Goal: Task Accomplishment & Management: Use online tool/utility

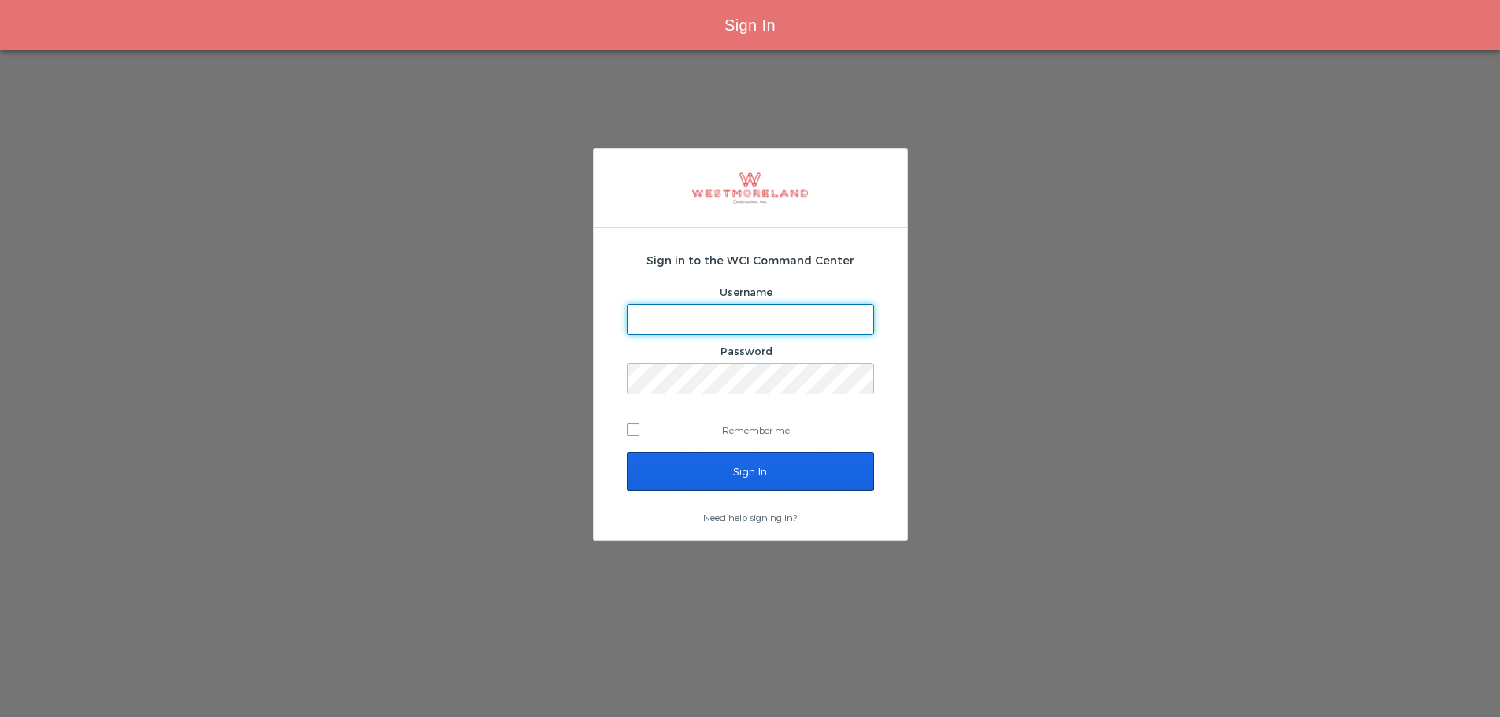
type input "[EMAIL_ADDRESS][PERSON_NAME][DOMAIN_NAME]"
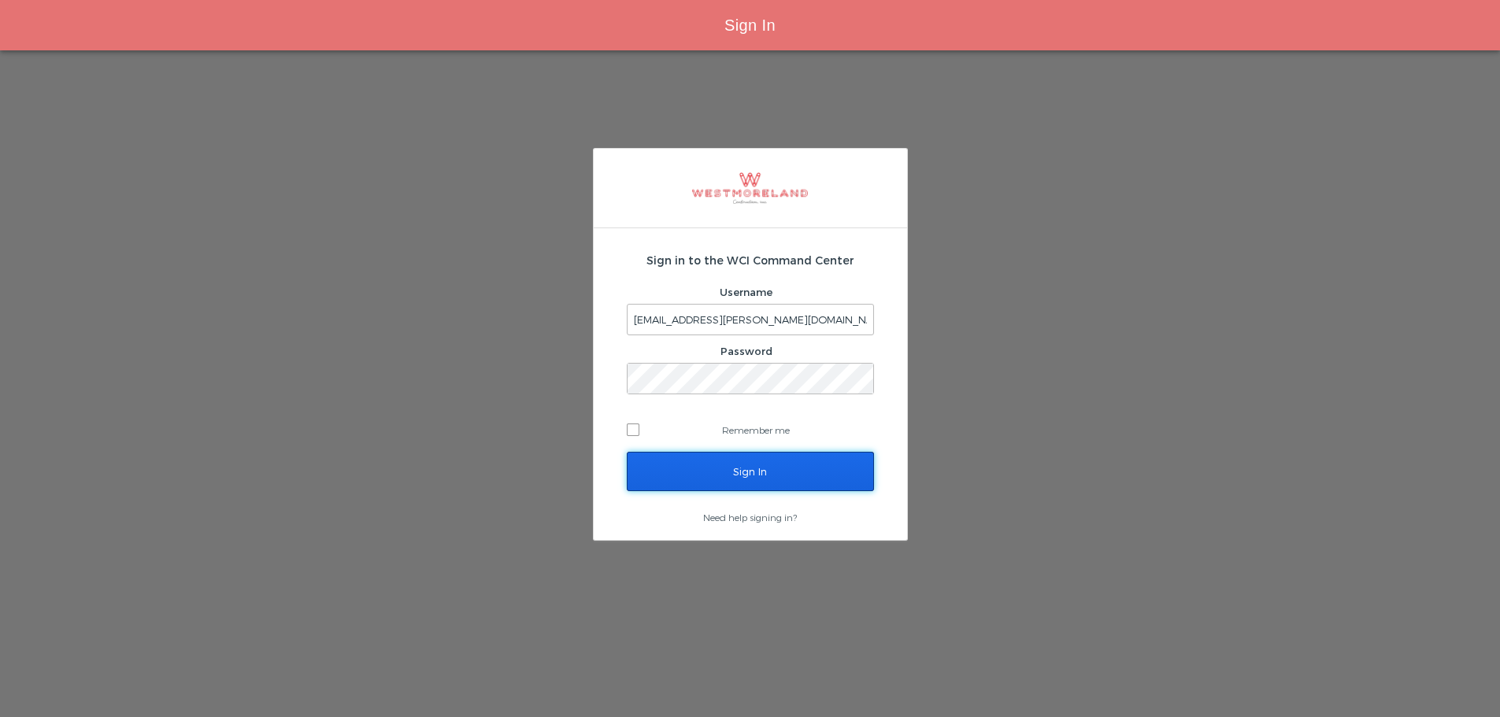
click at [776, 472] on input "Sign In" at bounding box center [750, 471] width 247 height 39
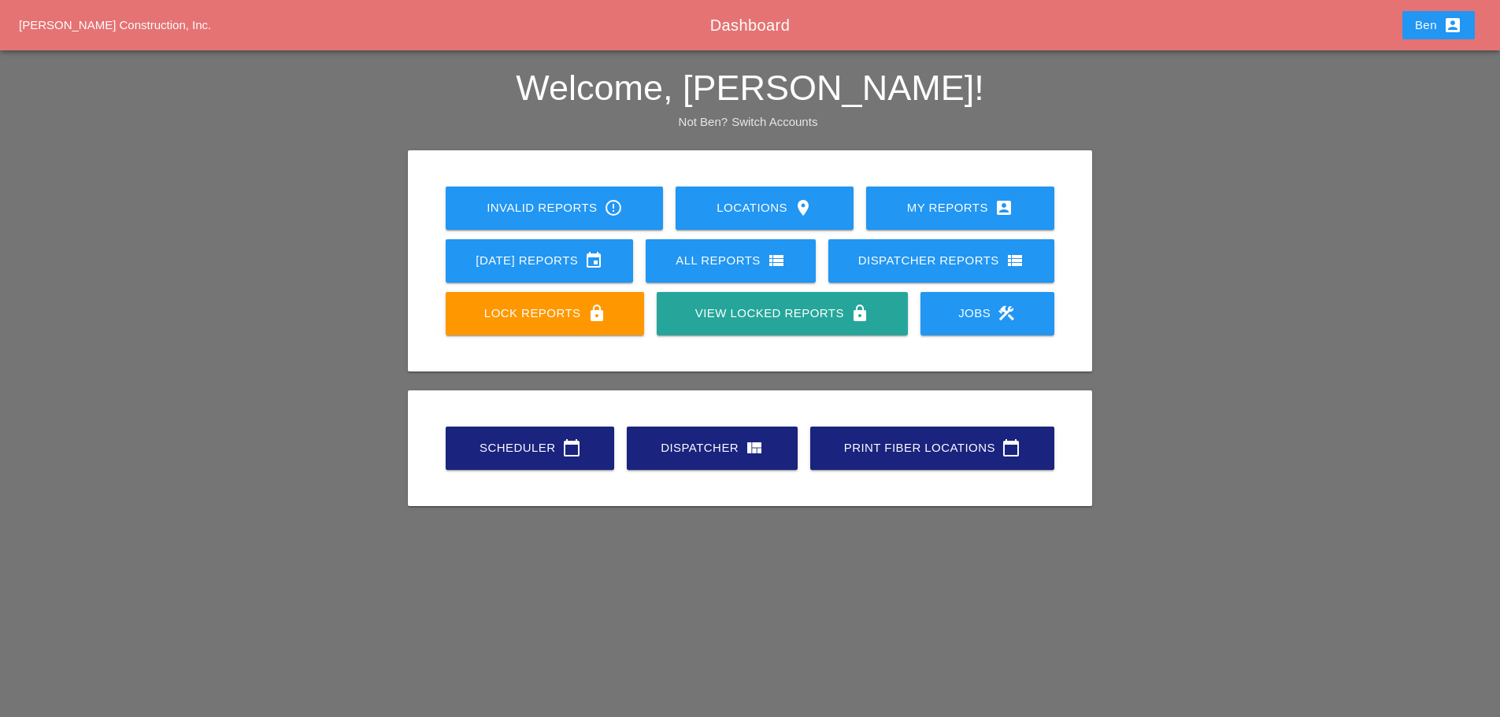
click at [544, 448] on div "Scheduler calendar_today" at bounding box center [530, 447] width 118 height 19
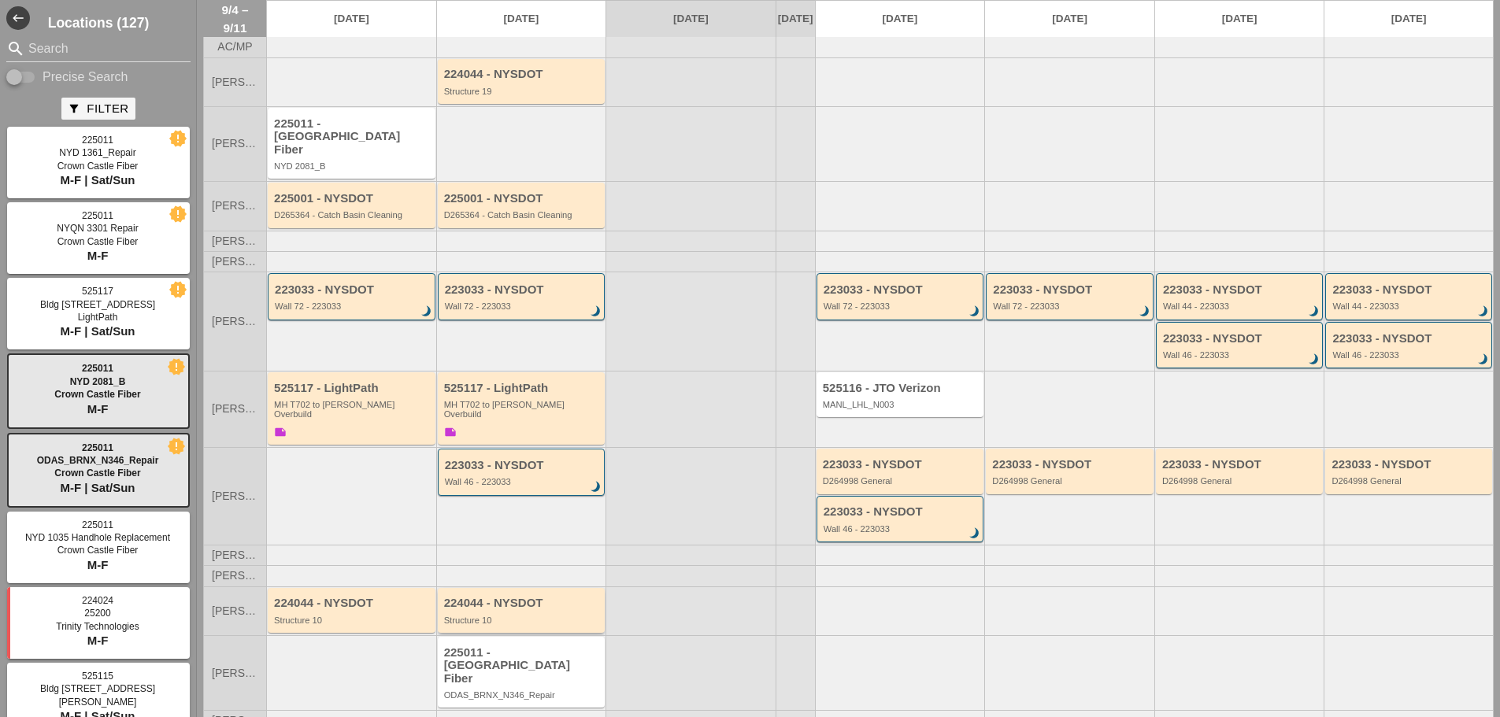
scroll to position [71, 0]
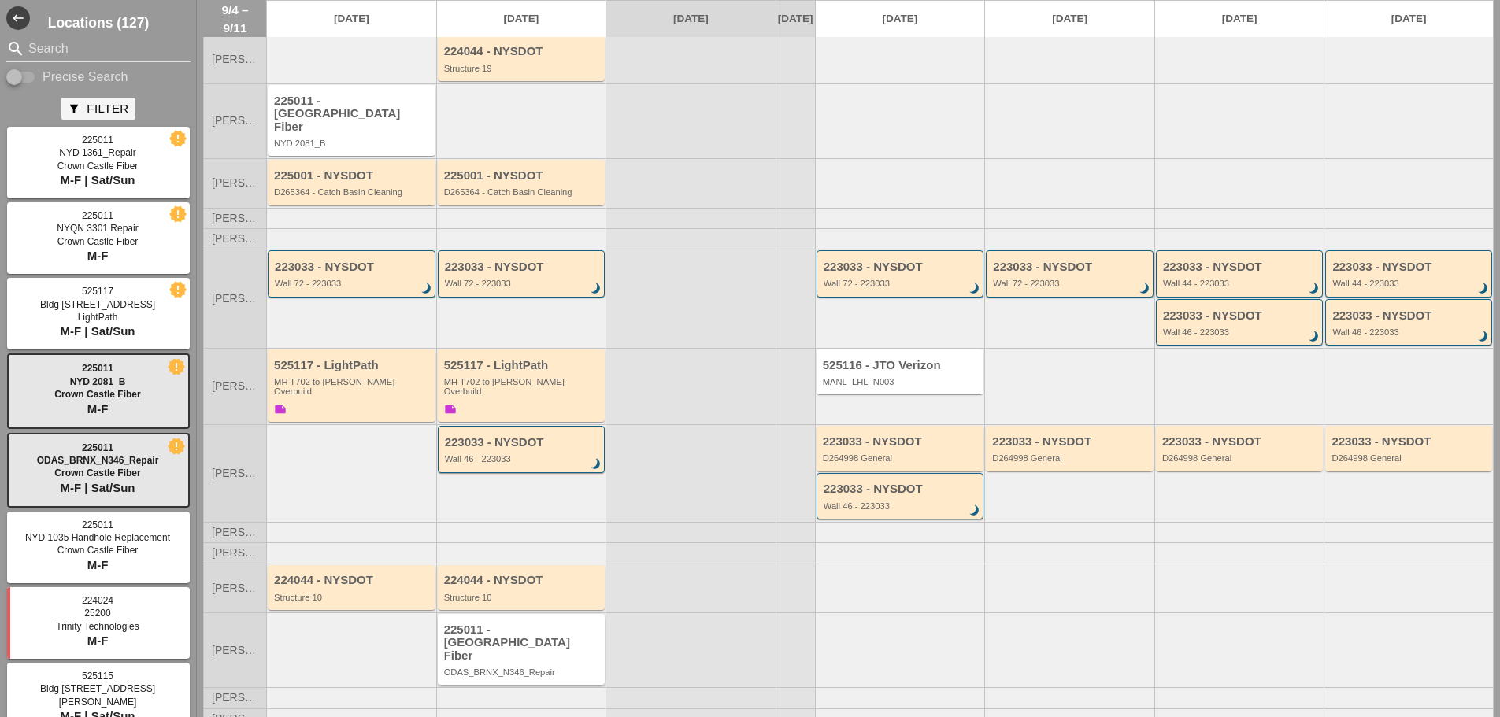
click at [550, 623] on div "225011 - [GEOGRAPHIC_DATA] Fiber" at bounding box center [522, 642] width 157 height 39
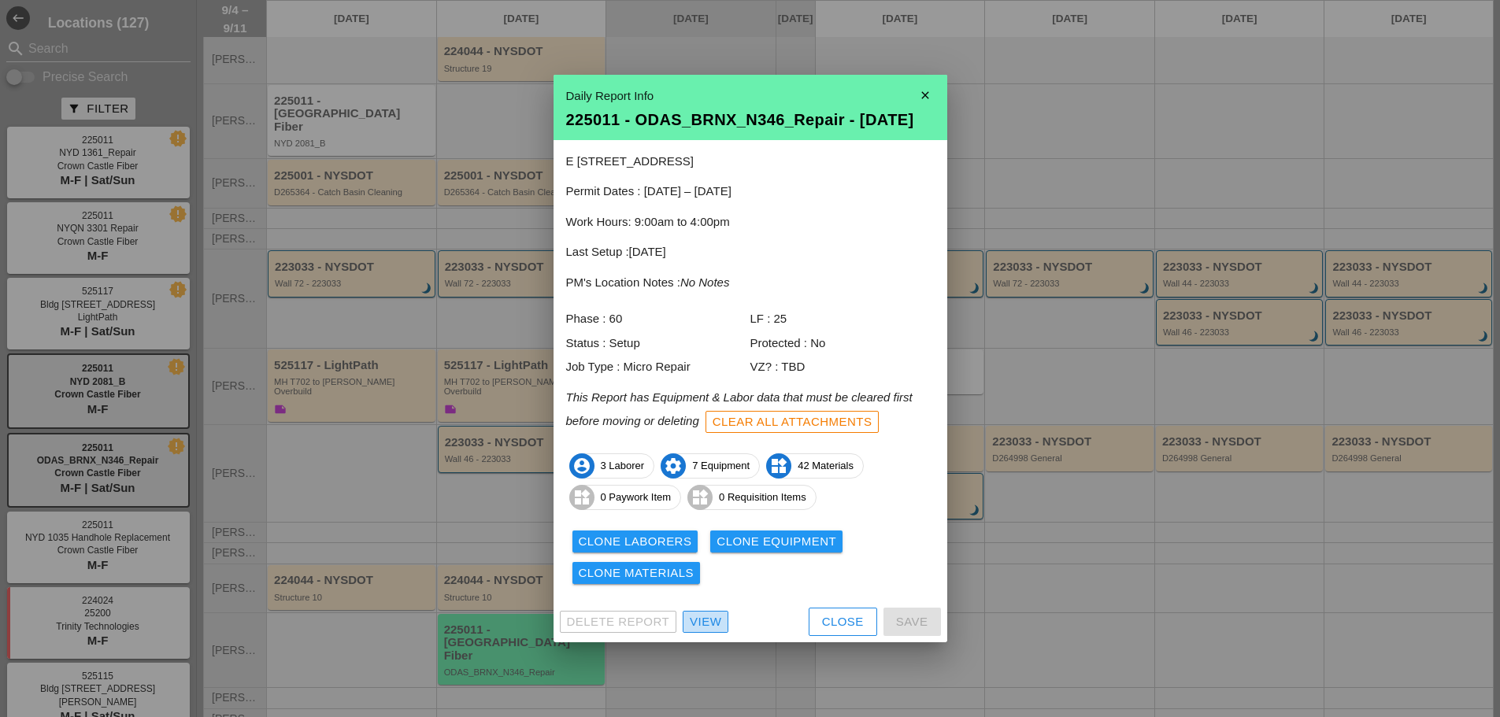
click at [708, 630] on div "View" at bounding box center [705, 622] width 31 height 18
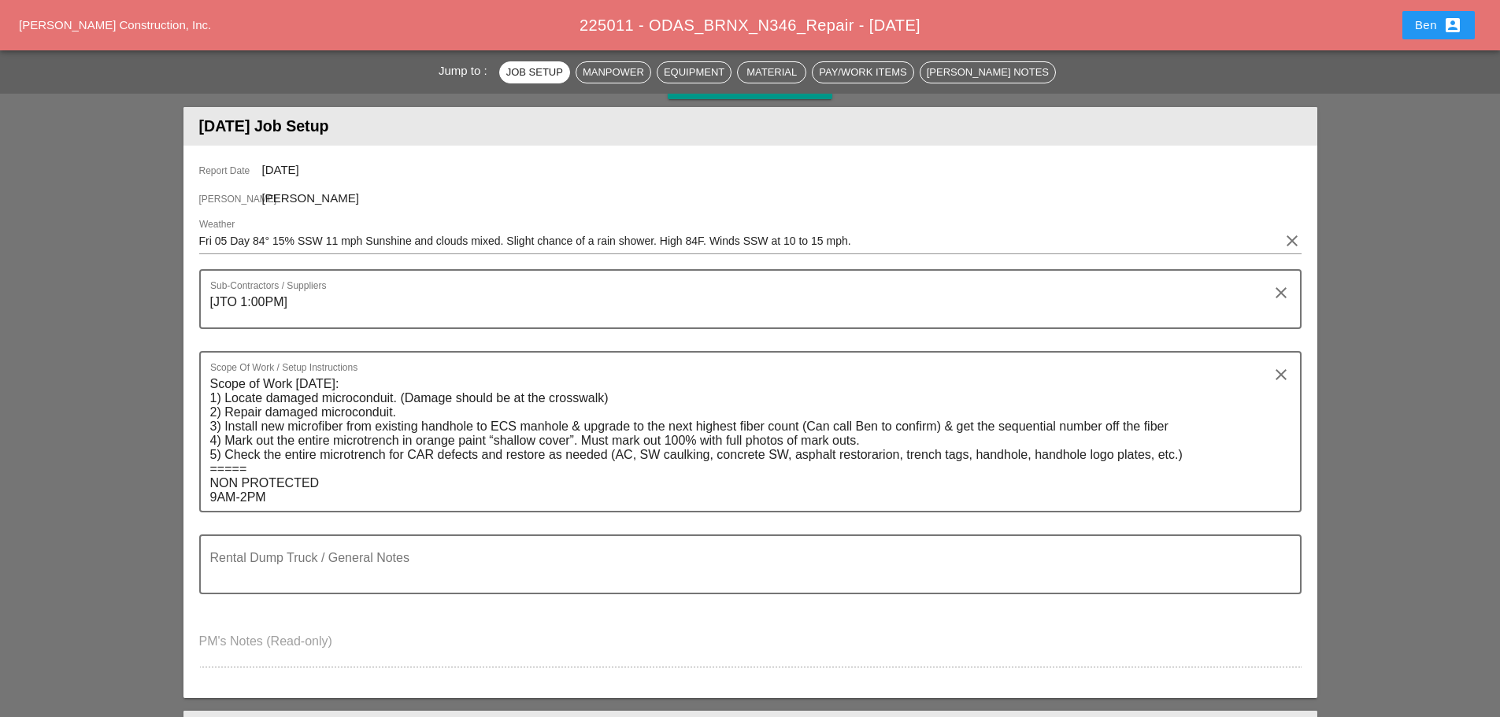
scroll to position [656, 0]
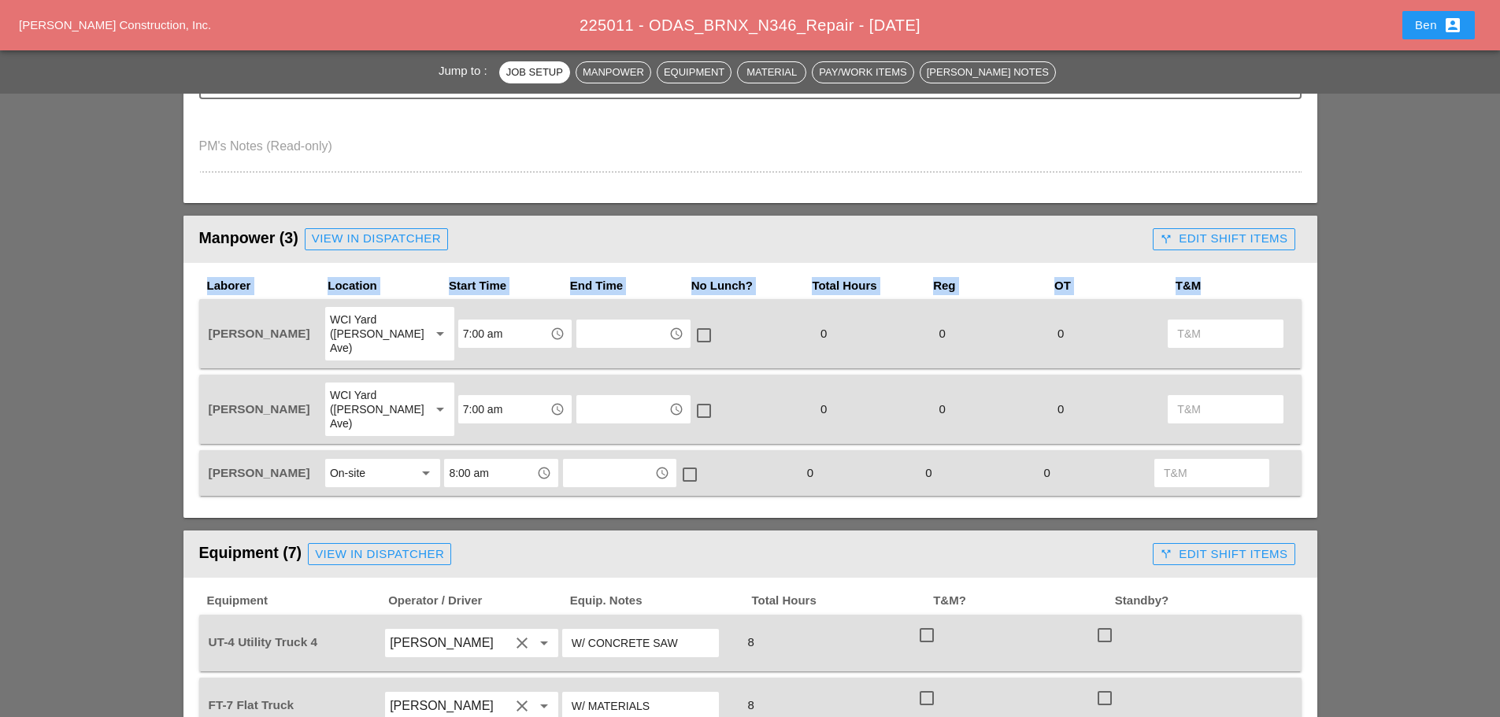
drag, startPoint x: 111, startPoint y: 306, endPoint x: 61, endPoint y: 276, distance: 57.9
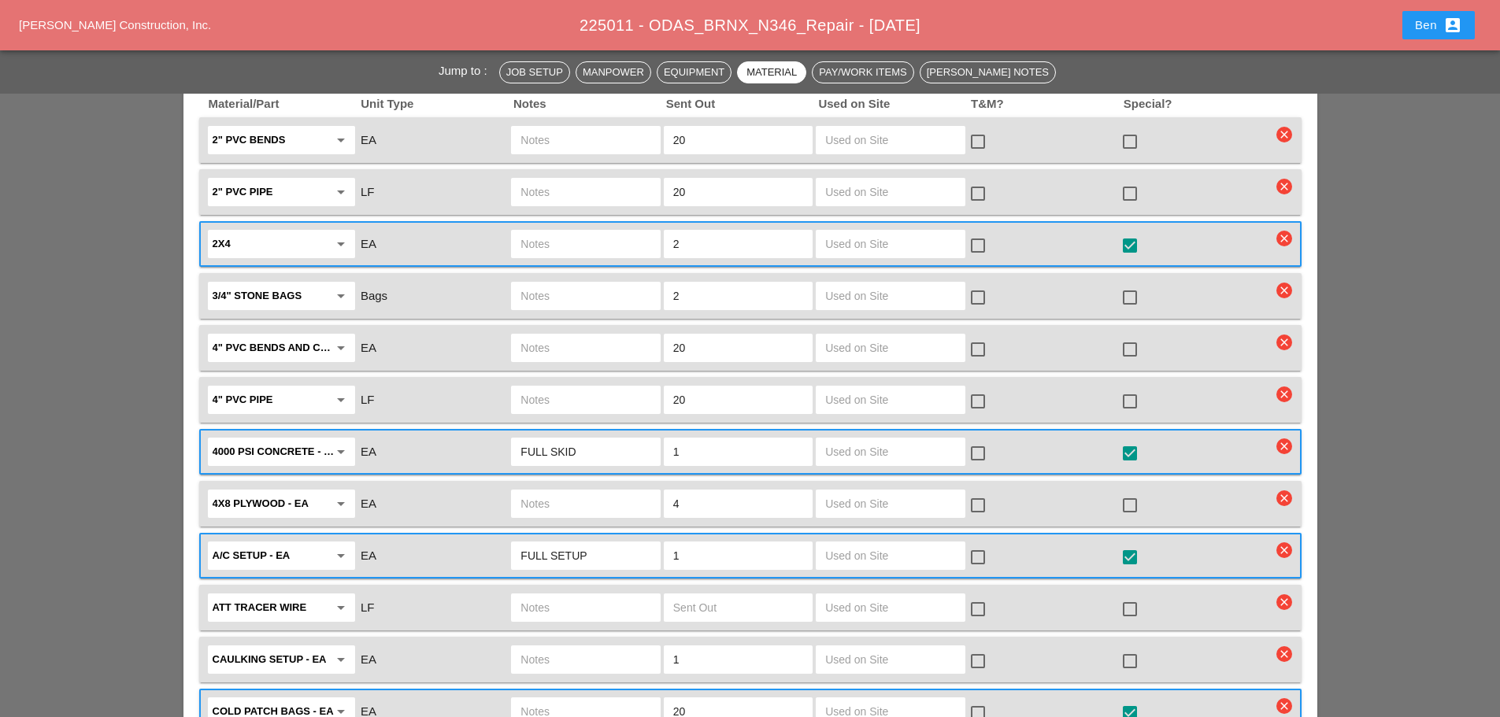
scroll to position [1836, 0]
